Goal: Navigation & Orientation: Go to known website

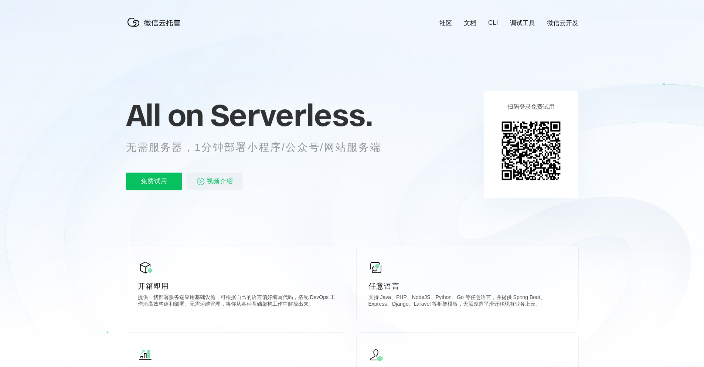
scroll to position [0, 1315]
